Goal: Information Seeking & Learning: Obtain resource

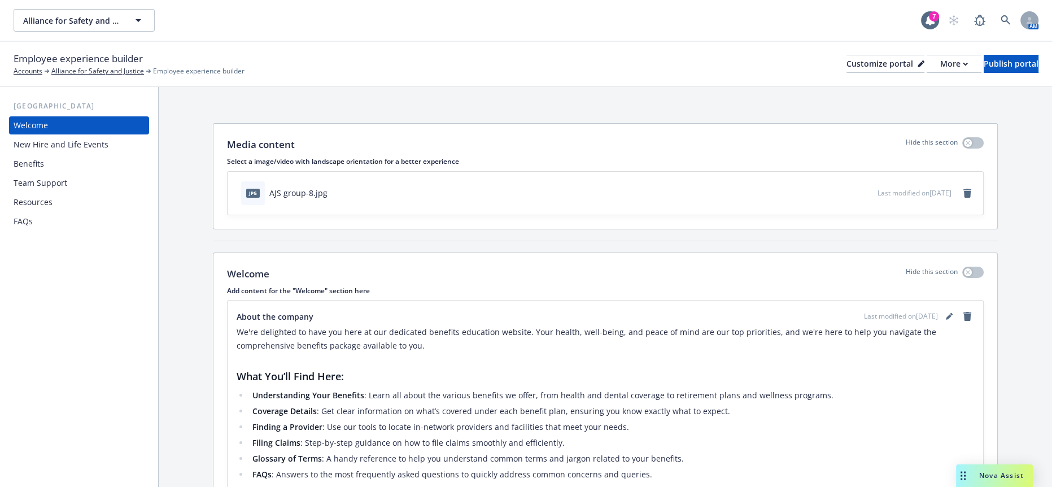
click at [64, 193] on div "Resources" at bounding box center [79, 202] width 131 height 18
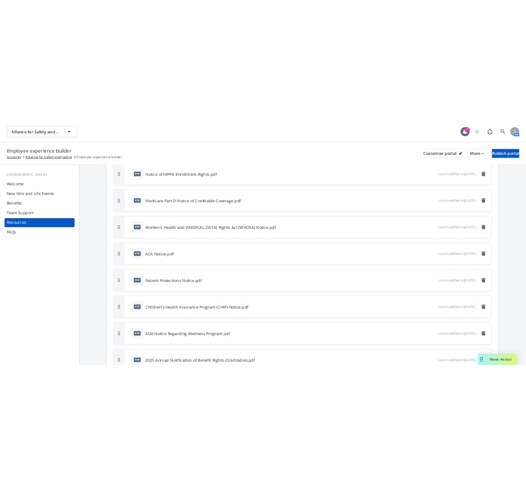
scroll to position [328, 0]
